Goal: Contribute content

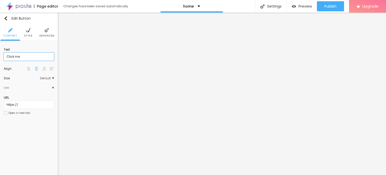
click at [27, 58] on input "Click me" at bounding box center [29, 57] width 50 height 8
paste input "8850738764"
type input "Click me 8850738764"
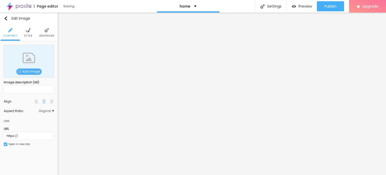
click at [36, 71] on span "Add image" at bounding box center [28, 71] width 25 height 6
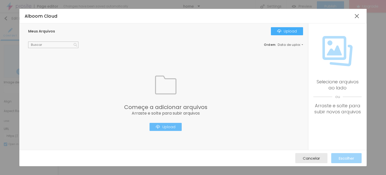
click at [171, 126] on div "Upload" at bounding box center [166, 127] width 20 height 4
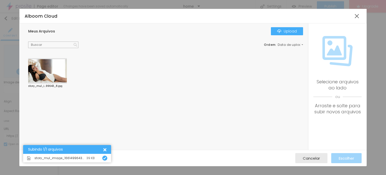
click at [36, 72] on div at bounding box center [47, 71] width 39 height 26
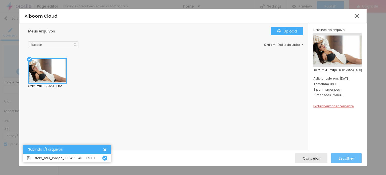
click at [350, 157] on span "Escolher" at bounding box center [346, 158] width 15 height 4
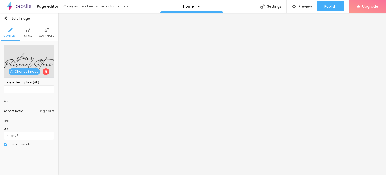
click at [36, 72] on span "Change image" at bounding box center [25, 71] width 32 height 6
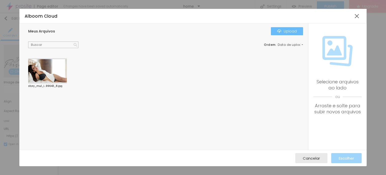
click at [290, 32] on div "Upload" at bounding box center [287, 31] width 20 height 4
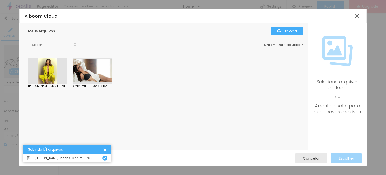
click at [61, 75] on div at bounding box center [47, 71] width 39 height 26
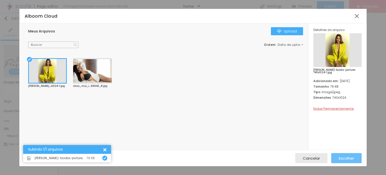
click at [349, 159] on span "Escolher" at bounding box center [346, 158] width 15 height 4
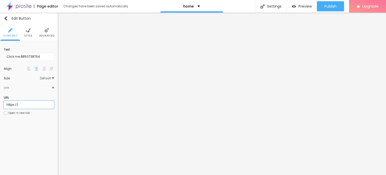
click at [30, 103] on input "https://" at bounding box center [29, 105] width 50 height 8
paste input "[DOMAIN_NAME][URL]"
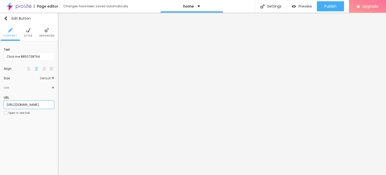
type input "[URL][DOMAIN_NAME]"
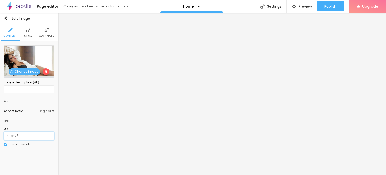
click at [23, 132] on input "https://" at bounding box center [29, 136] width 50 height 8
paste input "[DOMAIN_NAME][URL]"
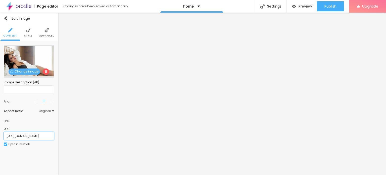
type input "[URL][DOMAIN_NAME]"
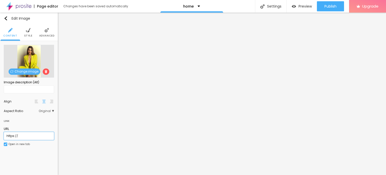
click at [18, 135] on input "https://" at bounding box center [29, 136] width 50 height 8
paste input "[DOMAIN_NAME][URL]"
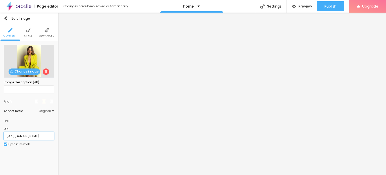
click at [25, 136] on input "[URL][DOMAIN_NAME]" at bounding box center [29, 136] width 50 height 8
paste input "text"
type input "[URL][DOMAIN_NAME]"
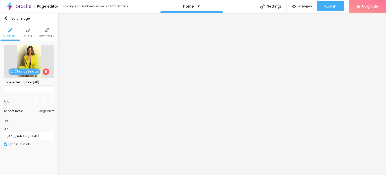
scroll to position [0, 0]
